Goal: Obtain resource: Obtain resource

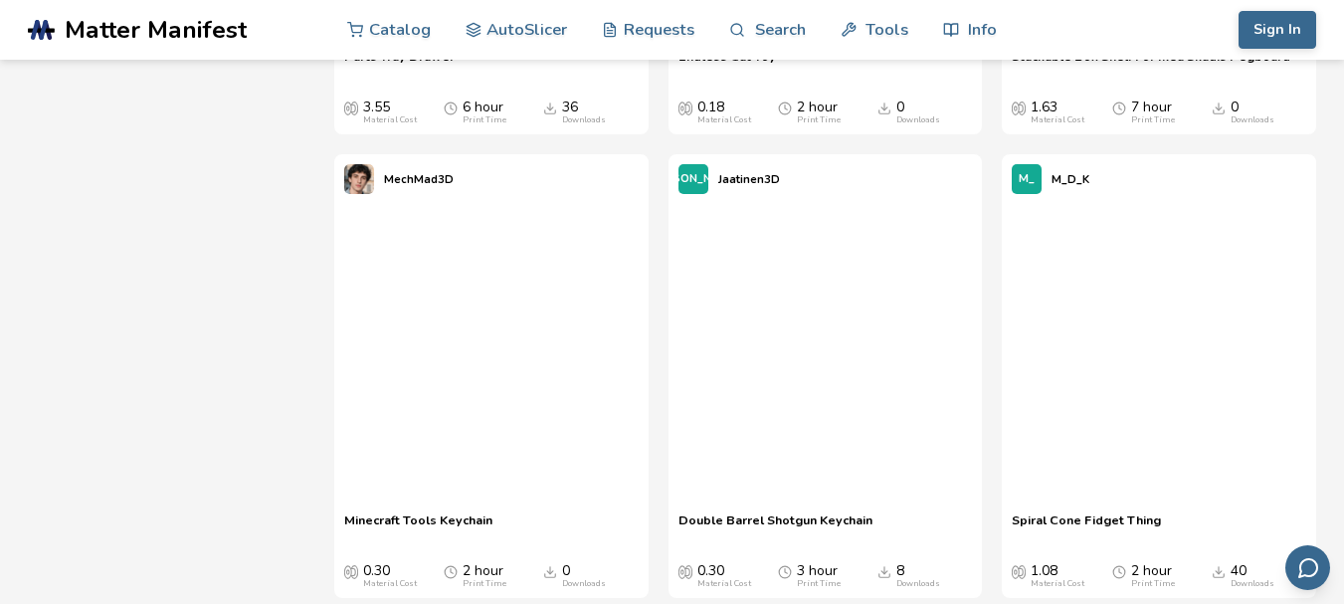
scroll to position [9003, 0]
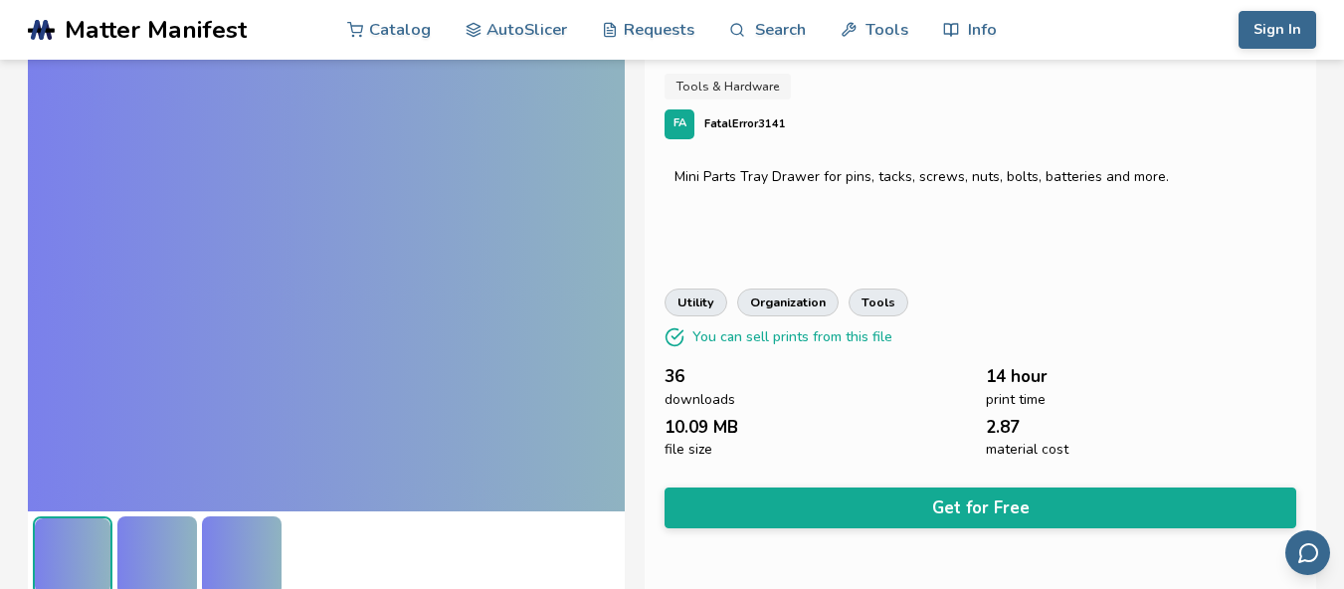
scroll to position [79, 0]
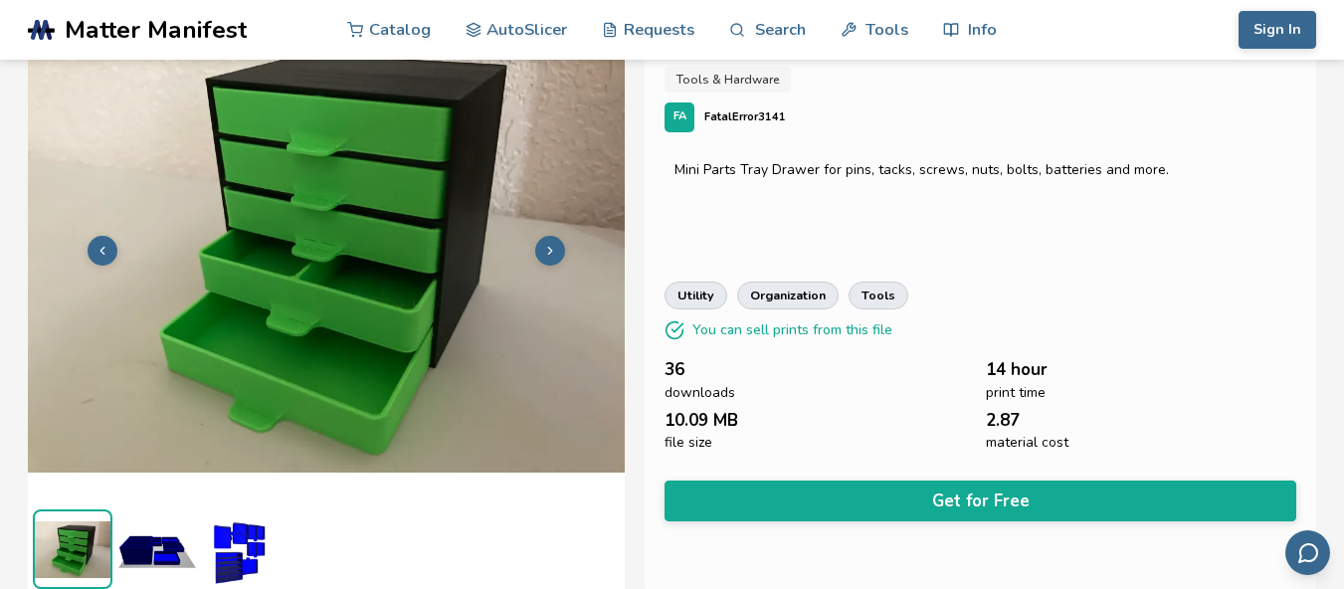
click at [150, 541] on img at bounding box center [157, 549] width 80 height 80
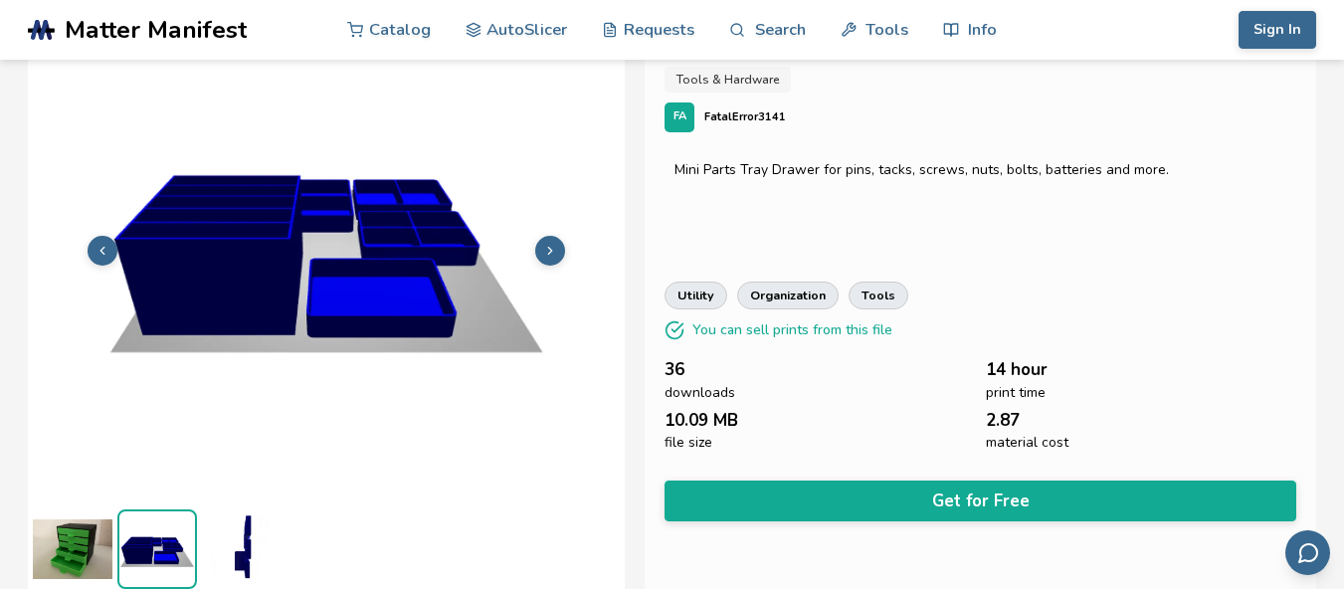
click at [245, 537] on img at bounding box center [242, 549] width 80 height 80
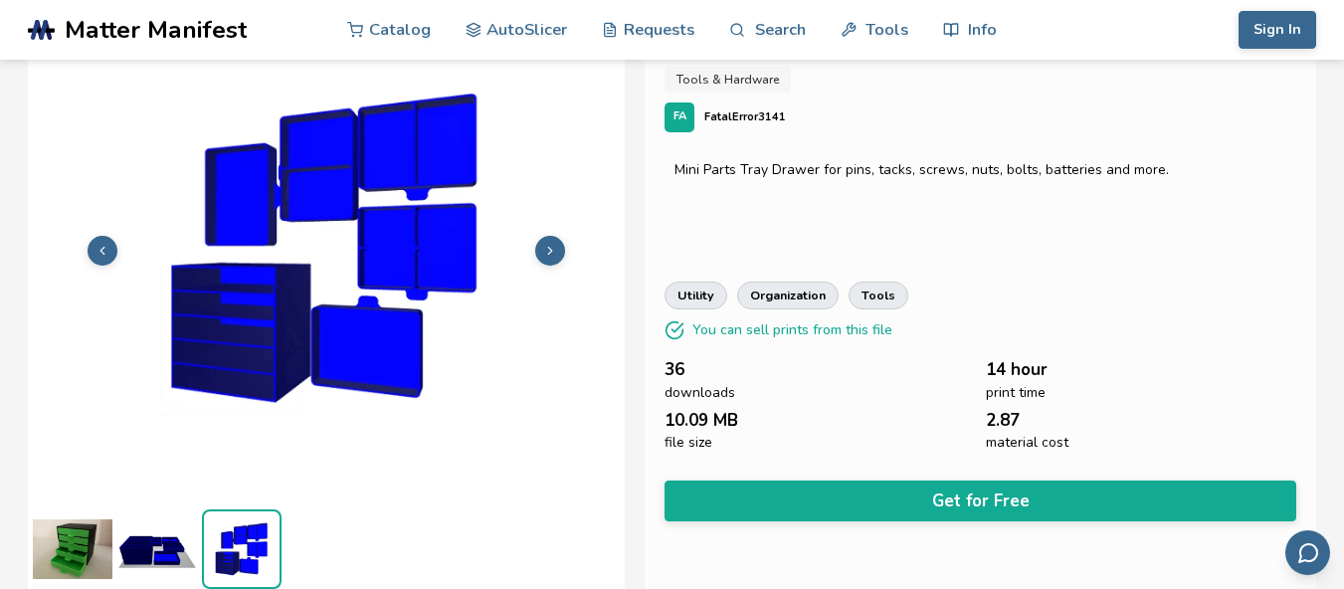
click at [76, 544] on img at bounding box center [73, 549] width 80 height 80
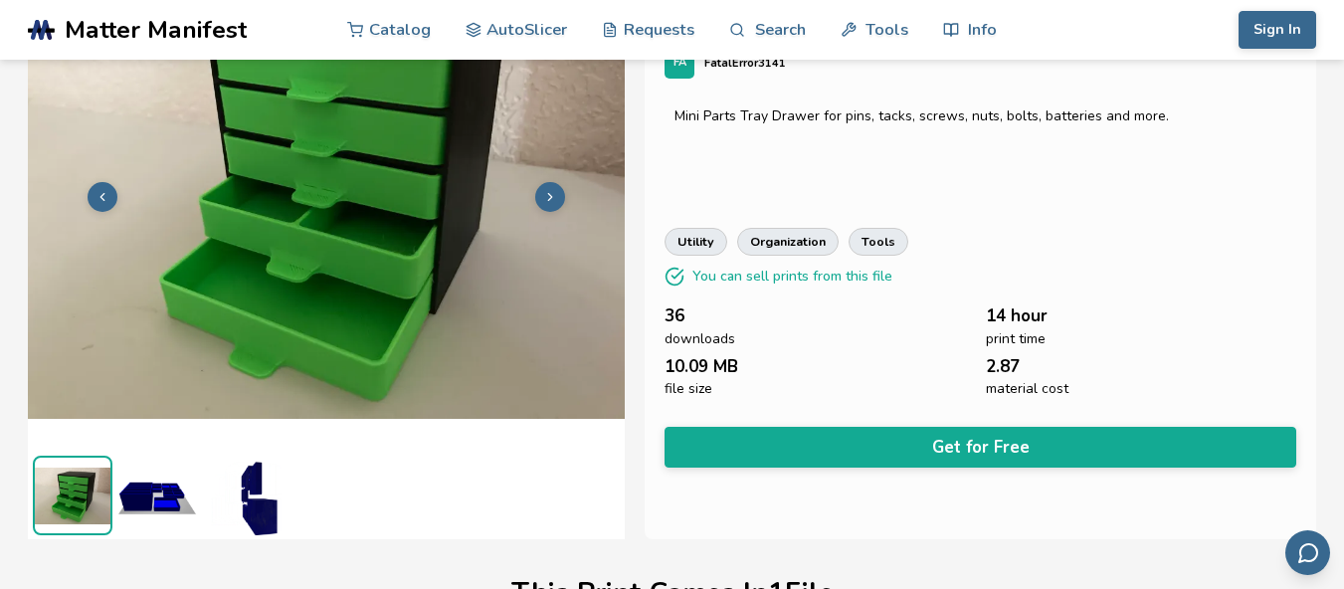
scroll to position [135, 0]
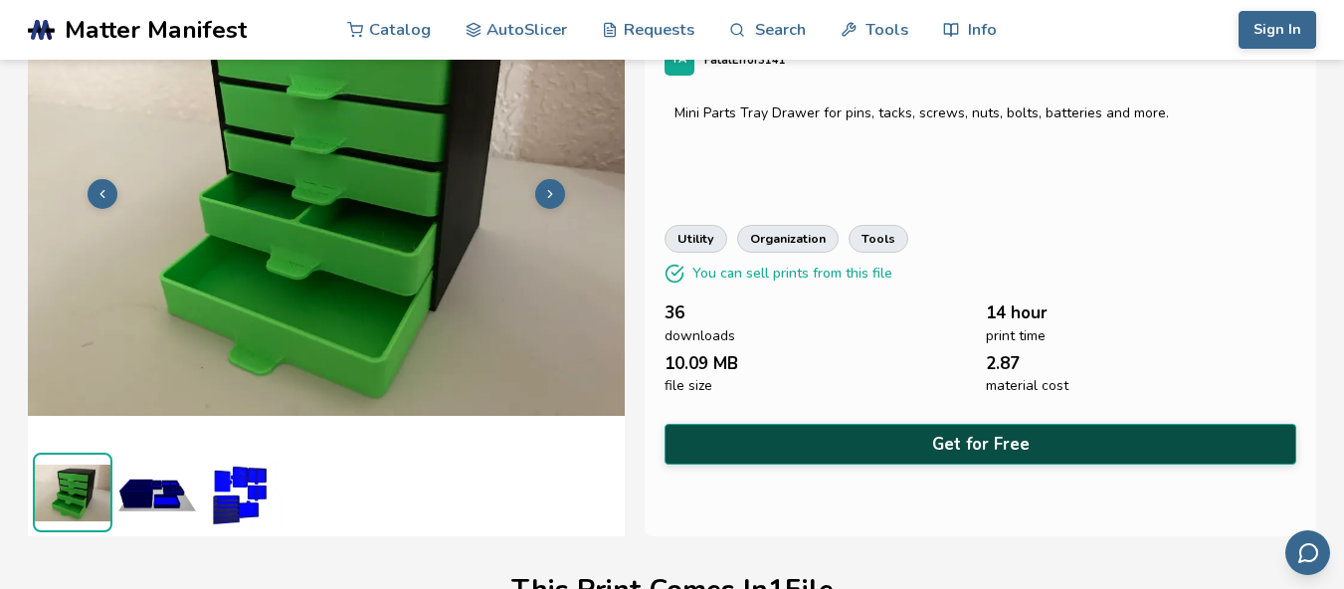
click at [1023, 435] on button "Get for Free" at bounding box center [980, 444] width 632 height 41
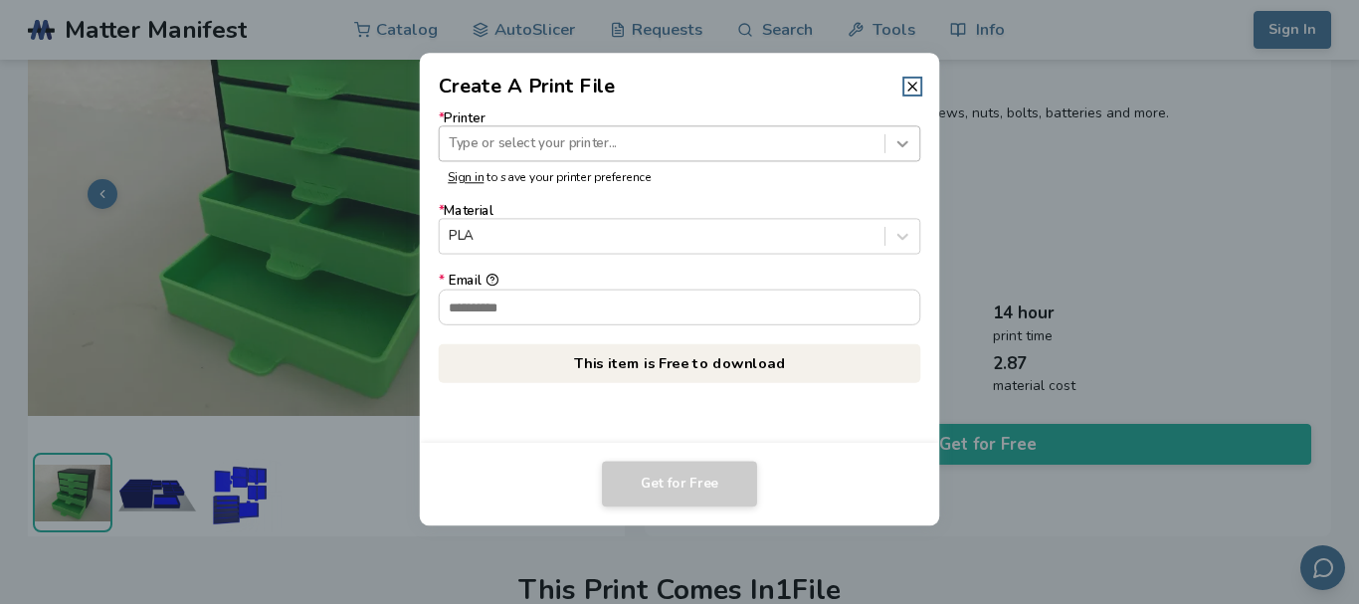
click at [893, 138] on icon at bounding box center [902, 143] width 19 height 19
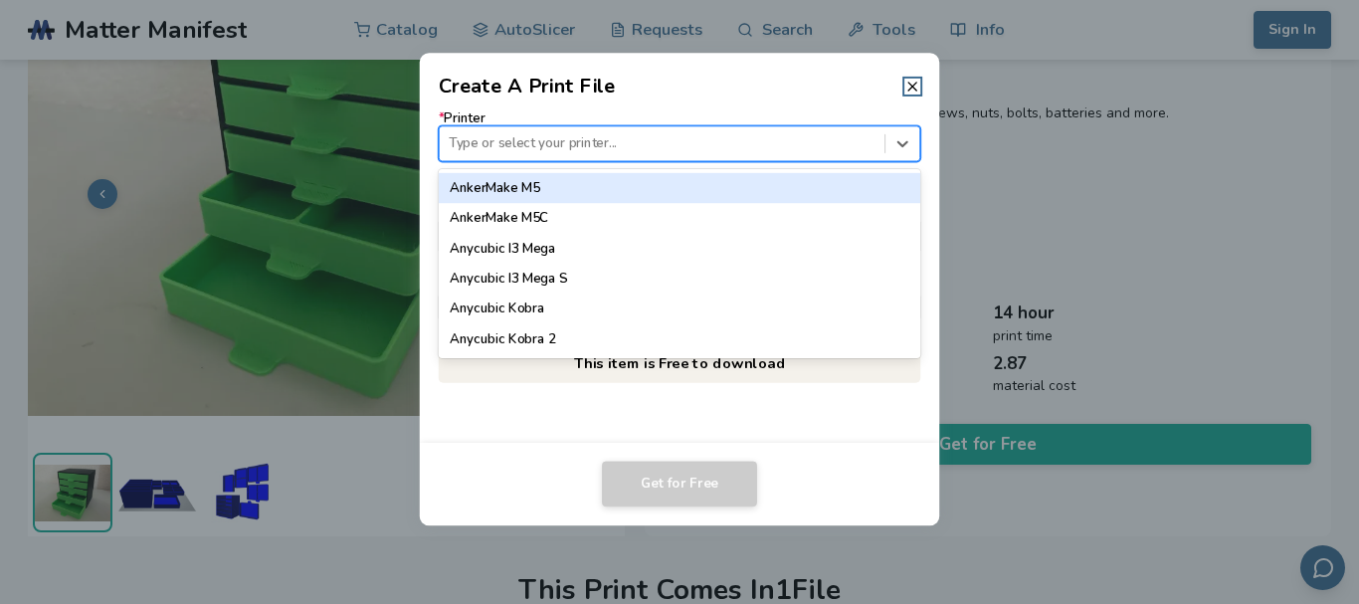
click at [711, 139] on div at bounding box center [662, 143] width 426 height 19
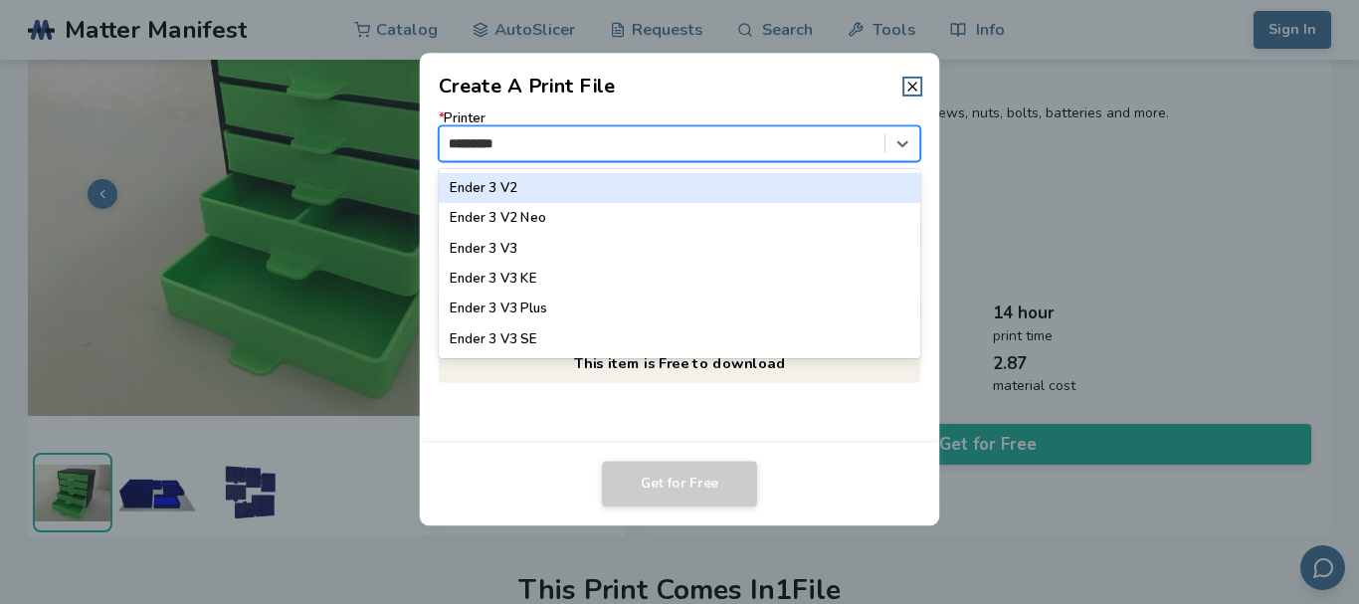
type input "**********"
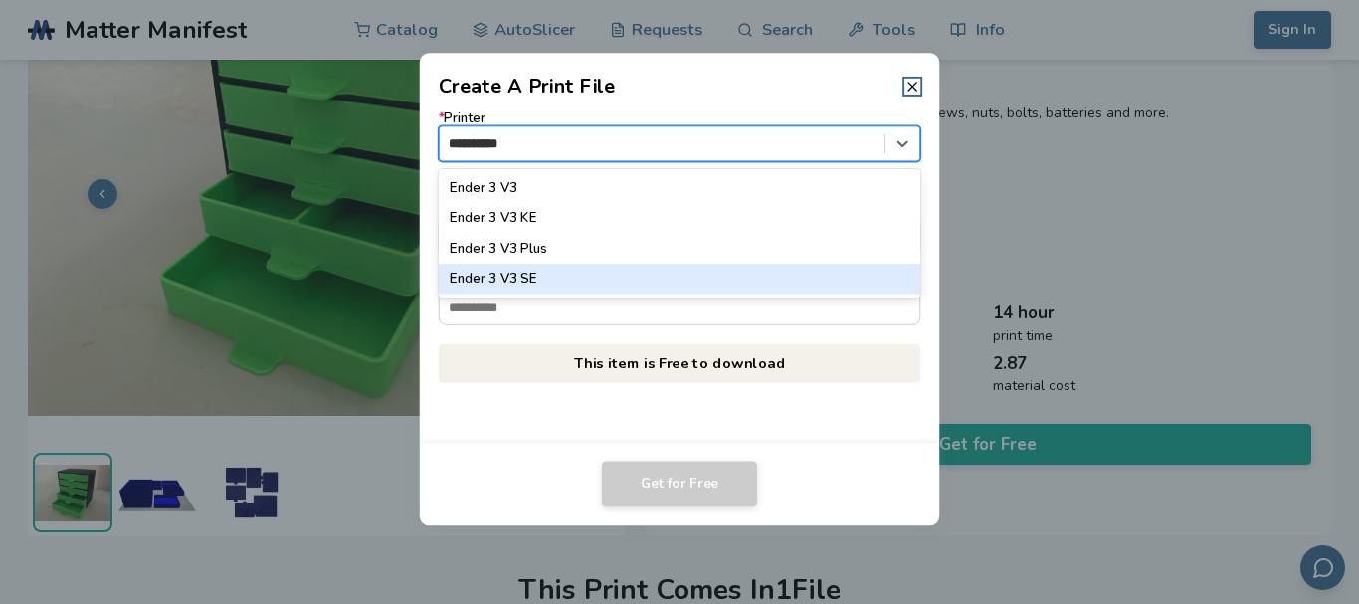
click at [620, 282] on div "Ender 3 V3 SE" at bounding box center [679, 279] width 481 height 30
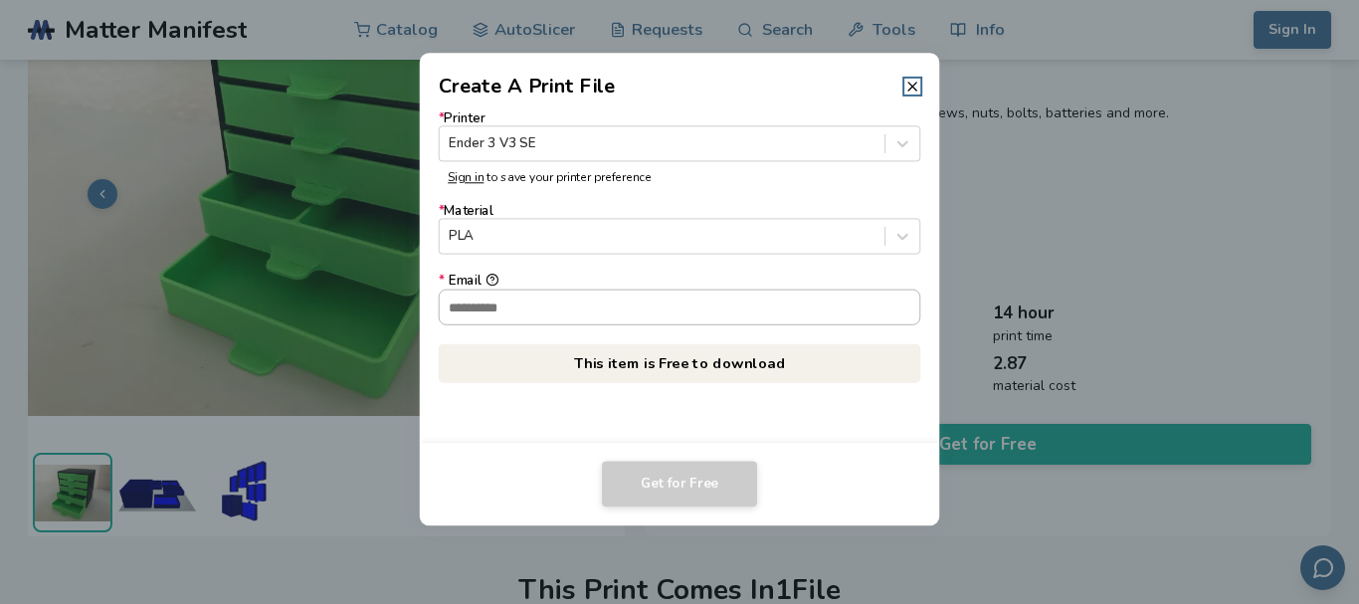
click at [591, 309] on input "* Email" at bounding box center [680, 306] width 480 height 34
type input "**********"
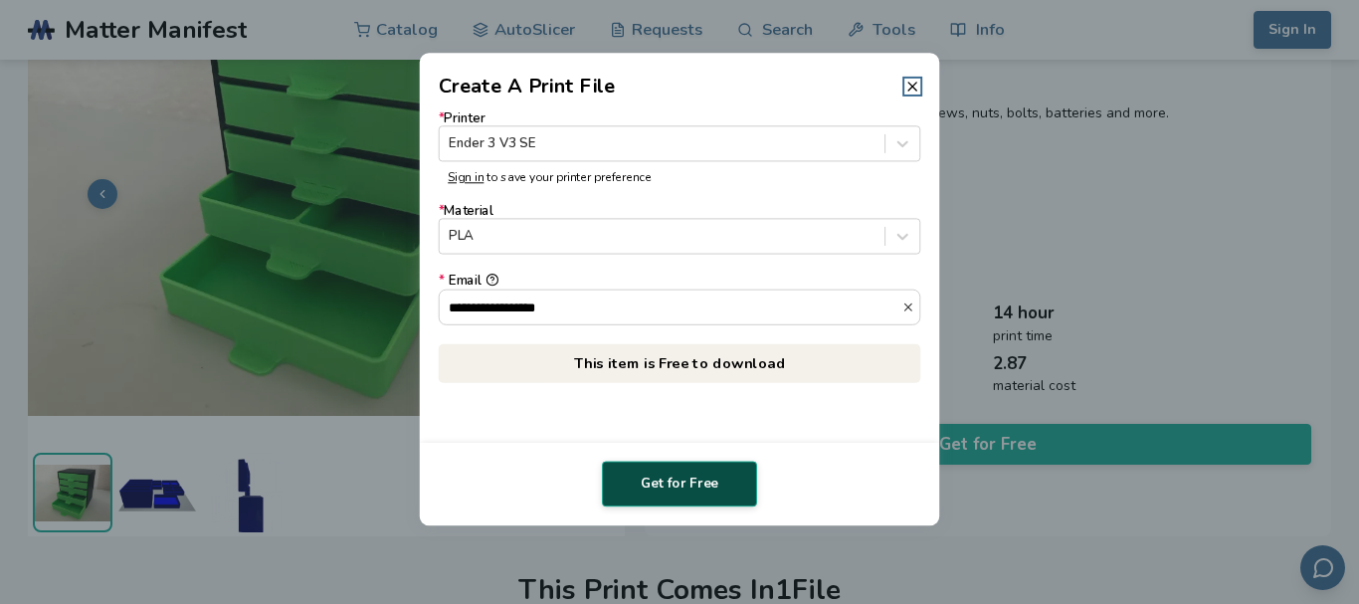
click at [688, 481] on button "Get for Free" at bounding box center [679, 483] width 155 height 46
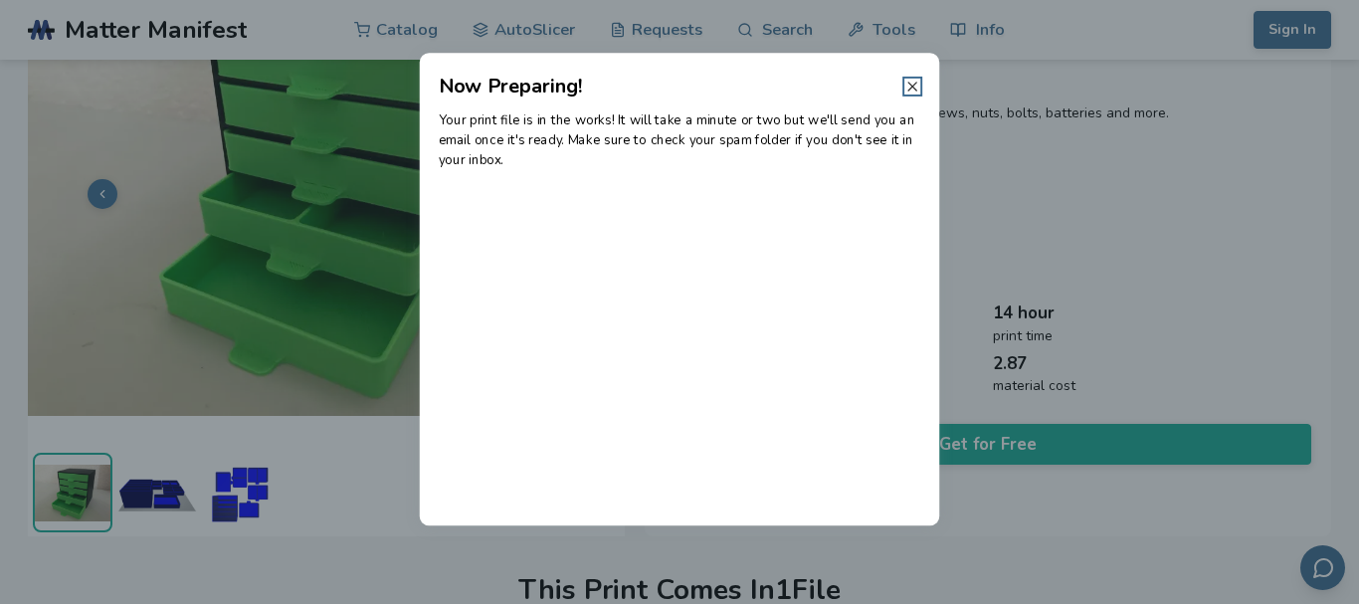
click at [909, 89] on icon at bounding box center [912, 87] width 16 height 16
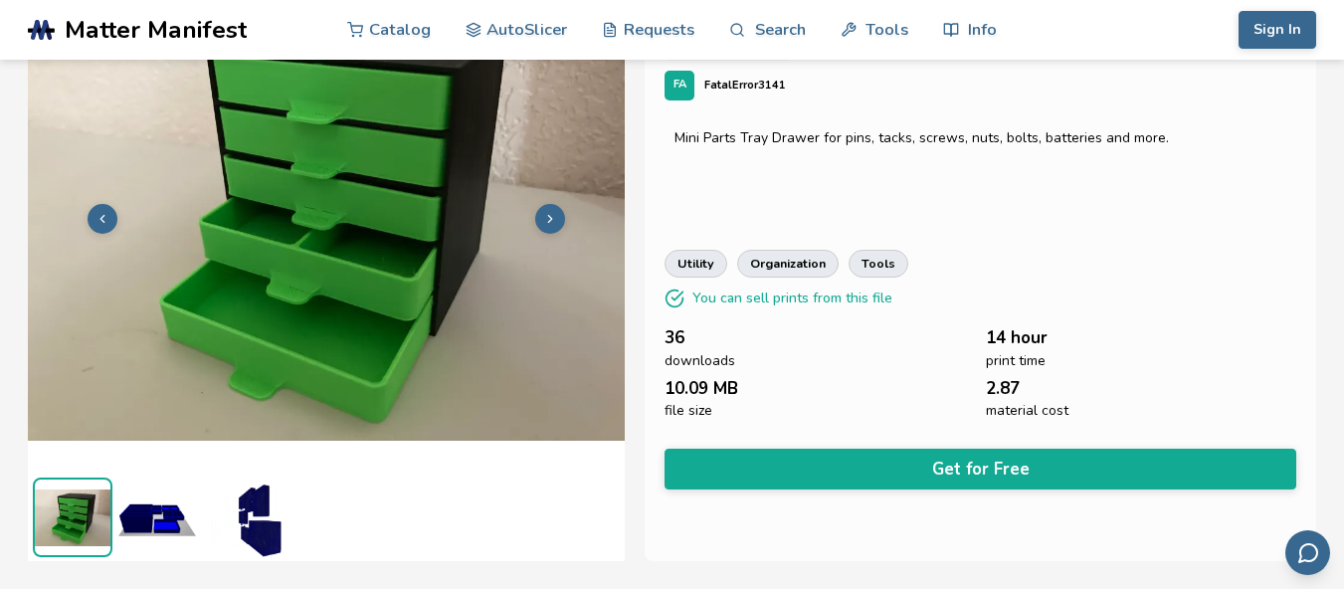
scroll to position [109, 0]
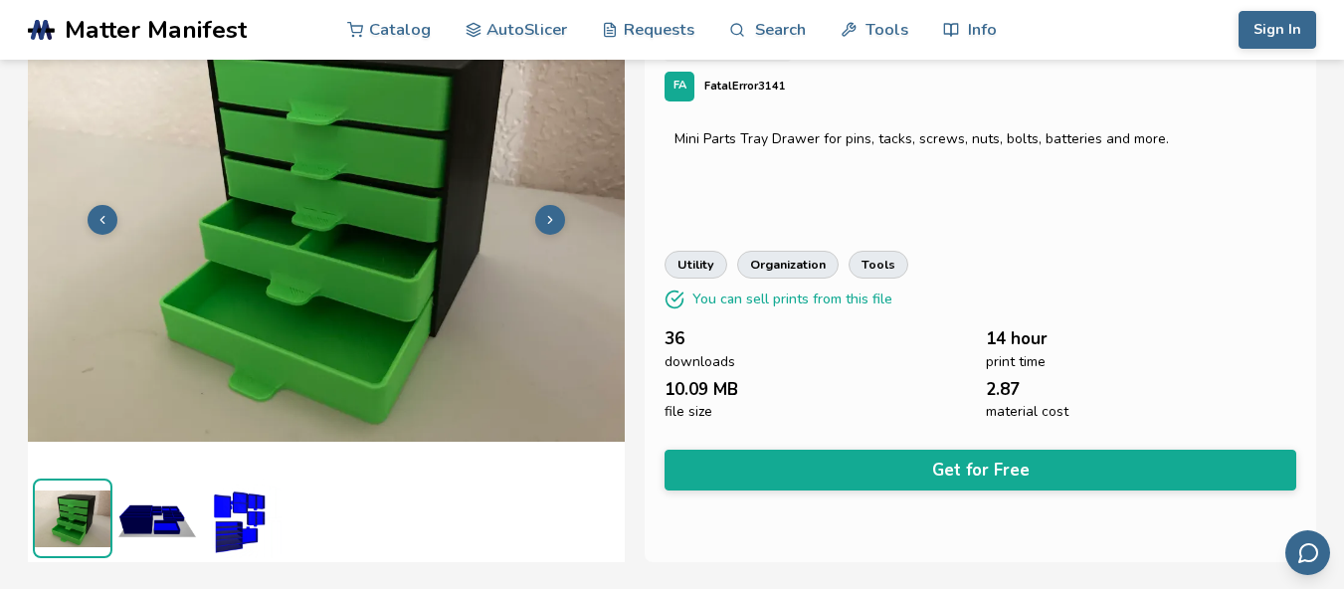
click at [244, 523] on img at bounding box center [242, 518] width 80 height 80
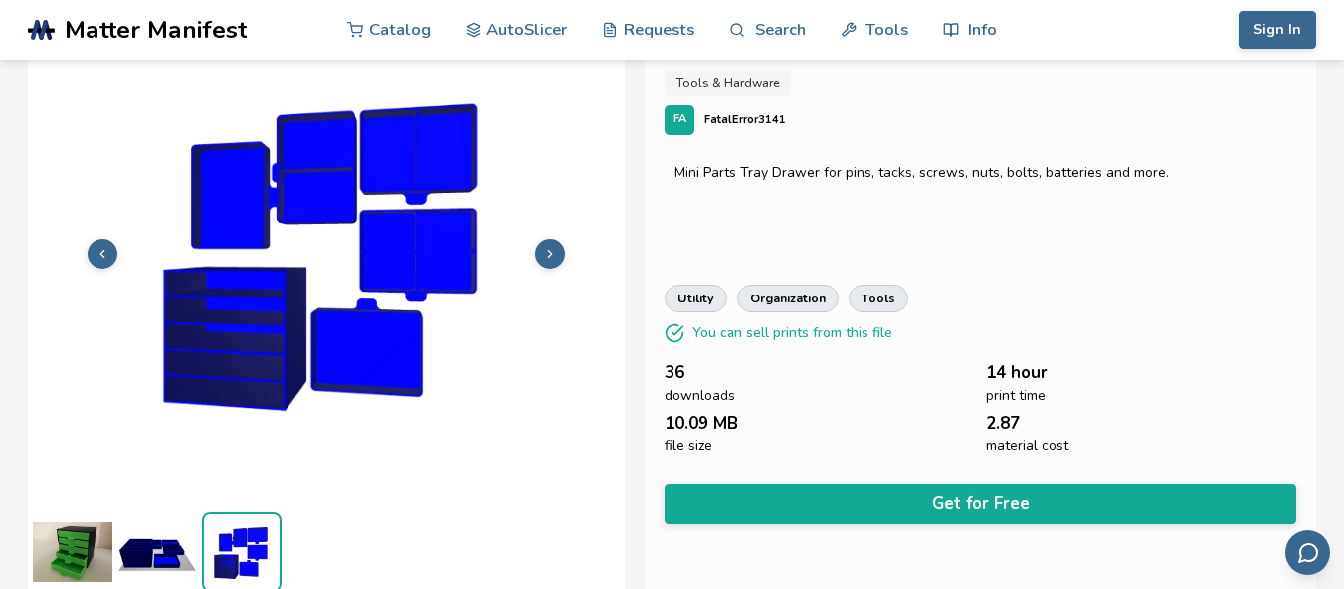
scroll to position [77, 0]
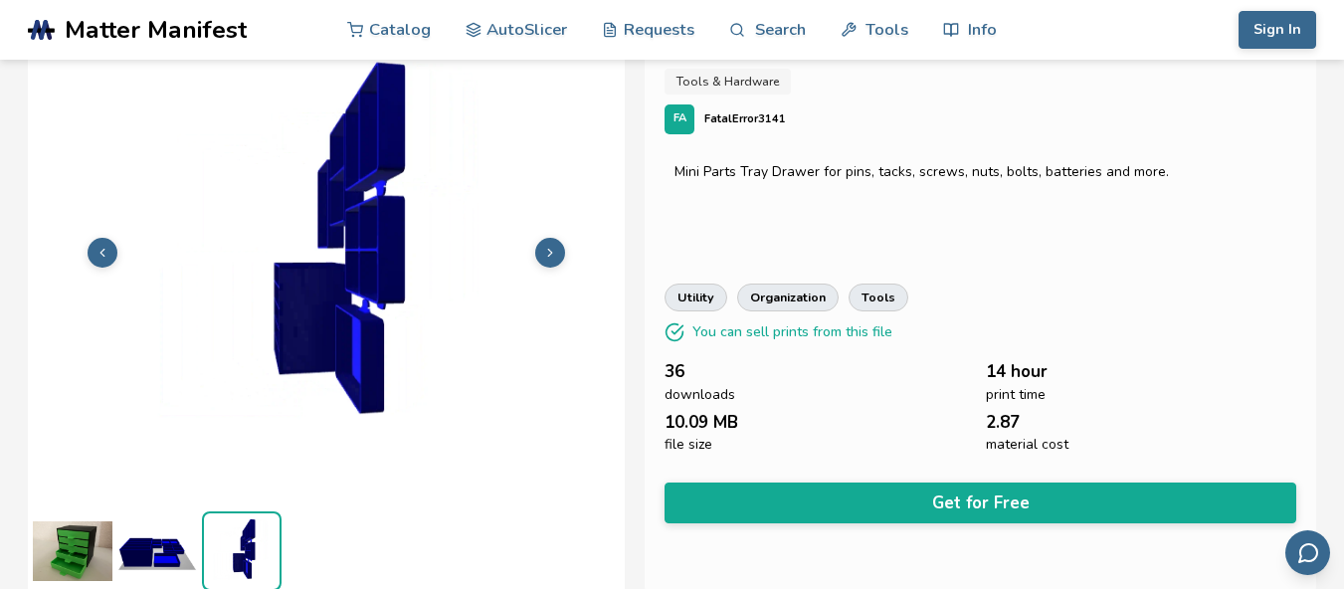
click at [139, 567] on img at bounding box center [157, 551] width 80 height 80
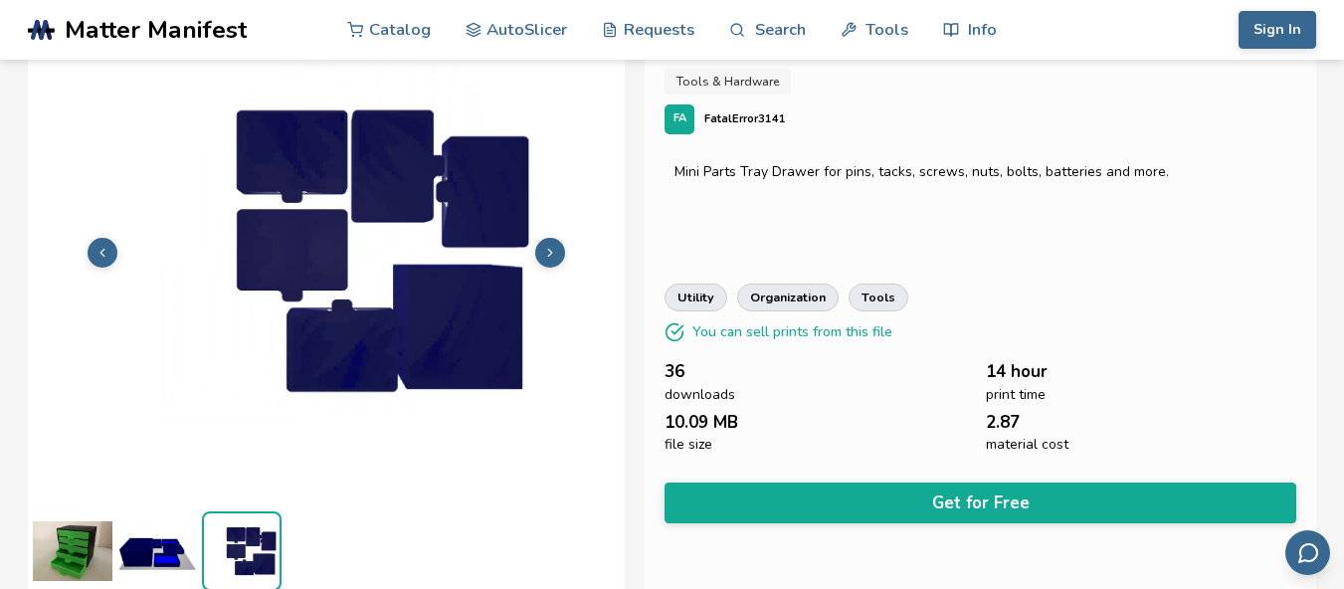
scroll to position [79, 0]
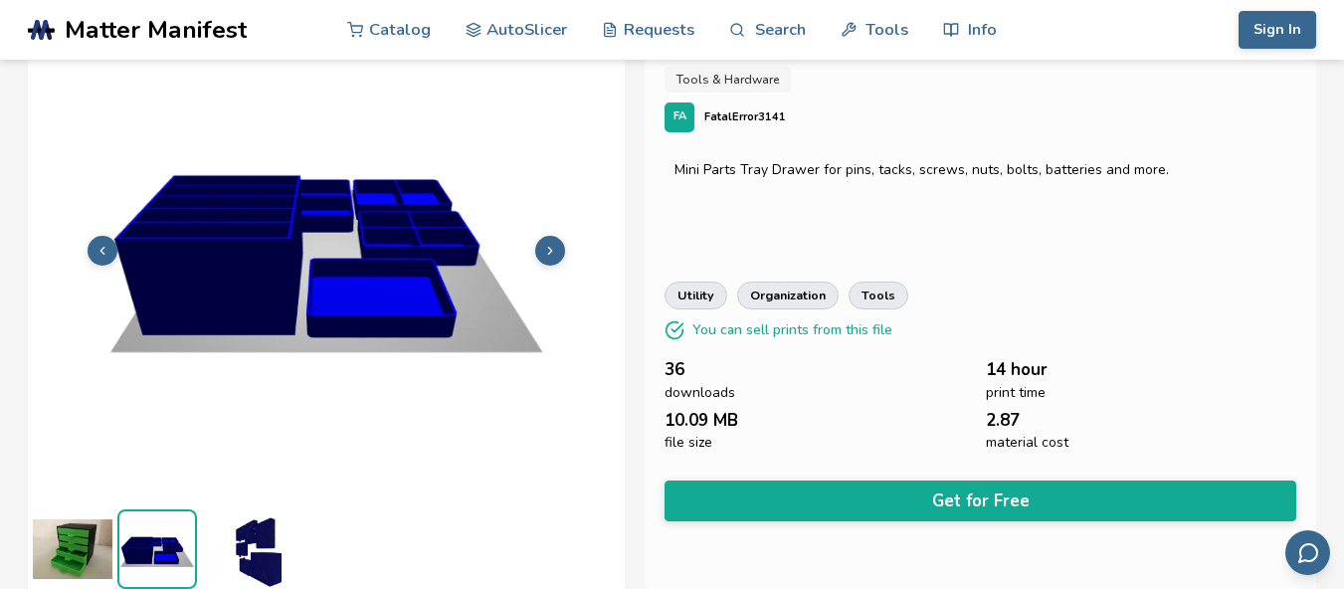
click at [62, 540] on img at bounding box center [73, 549] width 80 height 80
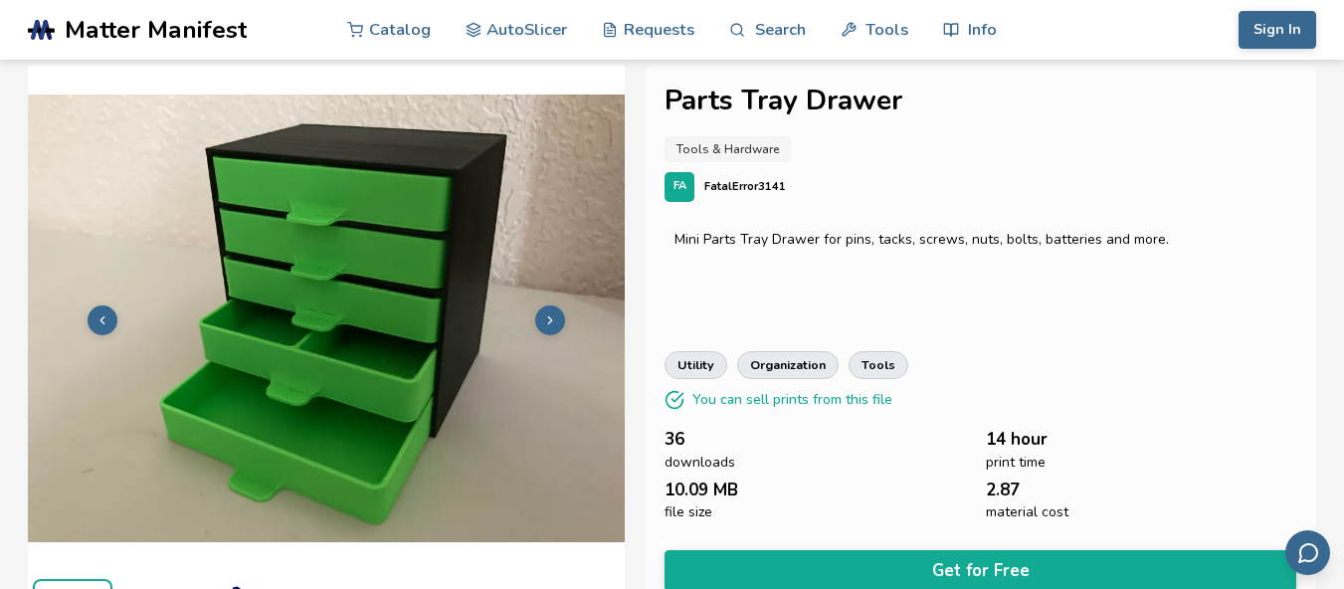
scroll to position [0, 0]
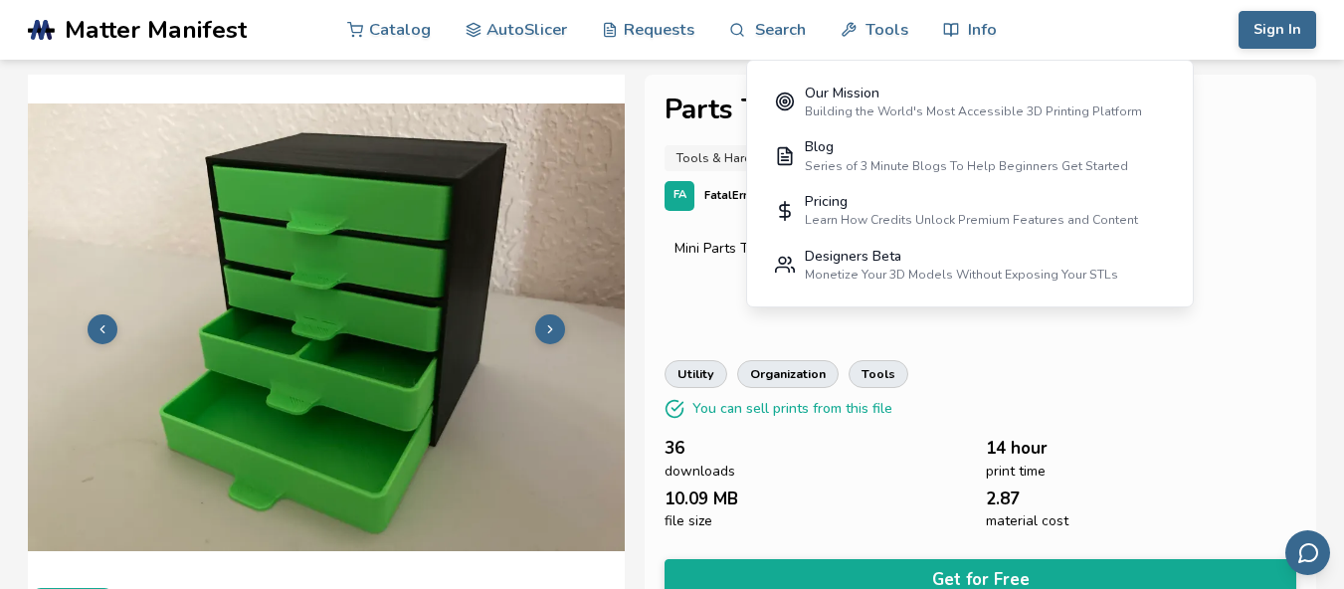
drag, startPoint x: 1167, startPoint y: 0, endPoint x: 1204, endPoint y: 293, distance: 295.8
click at [1204, 293] on div "Mini Parts Tray Drawer for pins, tacks, screws, nuts, bolts, batteries and more." at bounding box center [980, 280] width 632 height 99
